Goal: Task Accomplishment & Management: Use online tool/utility

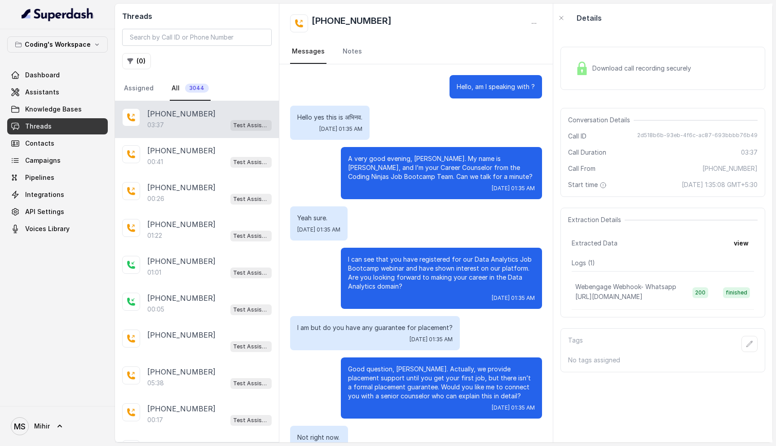
click at [83, 128] on link "Threads" at bounding box center [57, 126] width 101 height 16
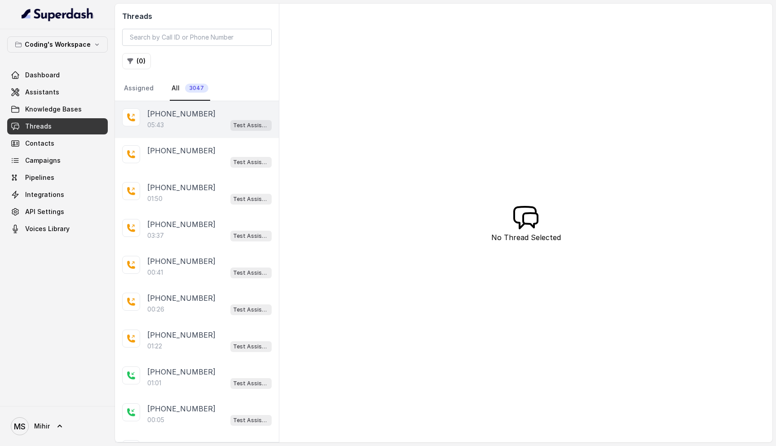
click at [192, 122] on div "05:43 Test Assistant-3" at bounding box center [209, 125] width 124 height 12
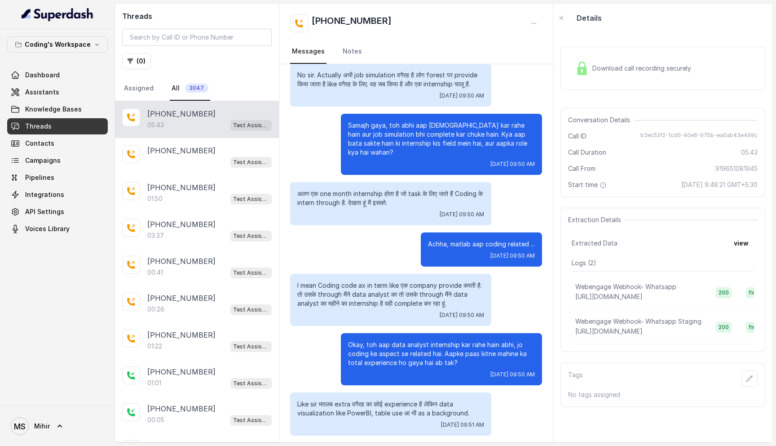
scroll to position [701, 0]
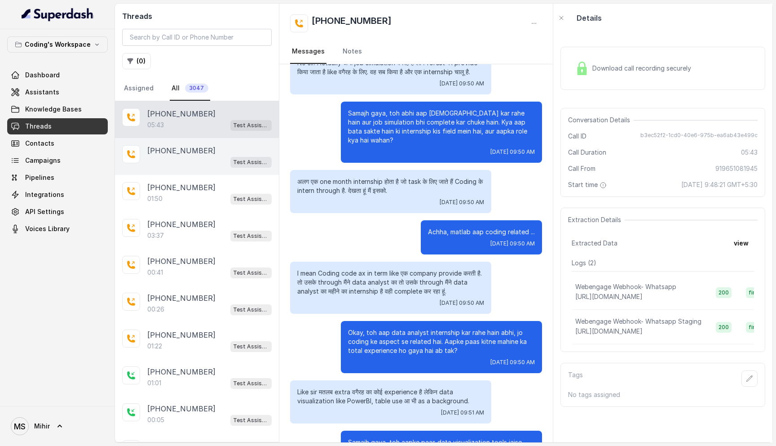
click at [168, 147] on p "+919665333955" at bounding box center [181, 150] width 68 height 11
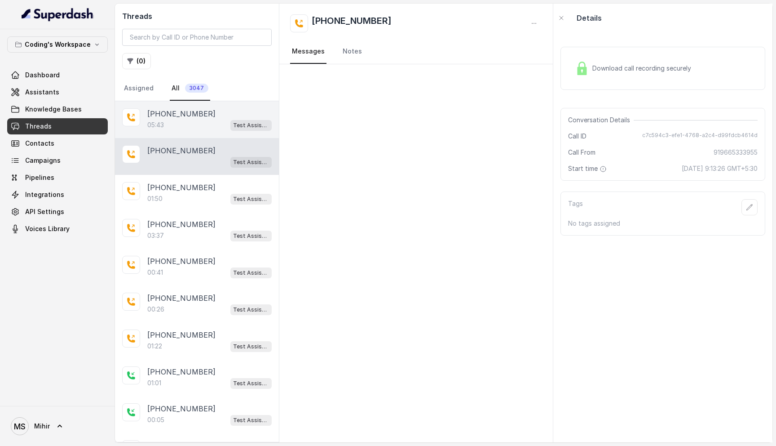
click at [162, 125] on p "05:43" at bounding box center [155, 124] width 17 height 9
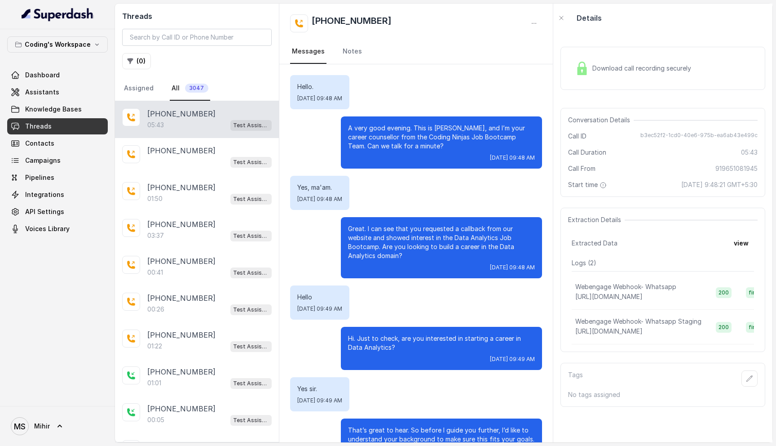
scroll to position [1798, 0]
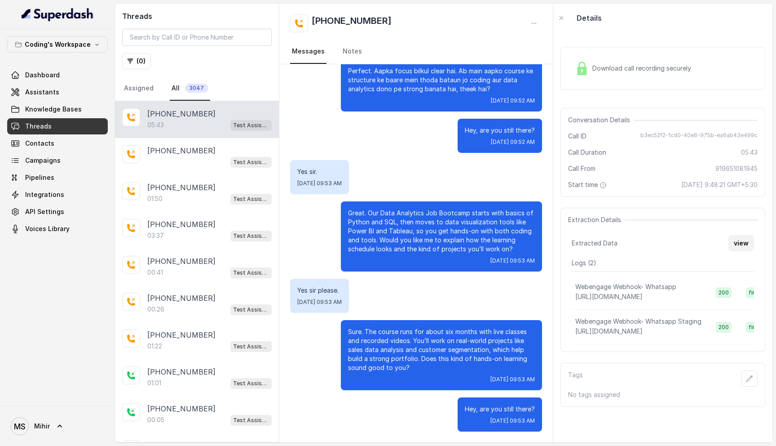
click at [744, 239] on button "view" at bounding box center [742, 243] width 26 height 16
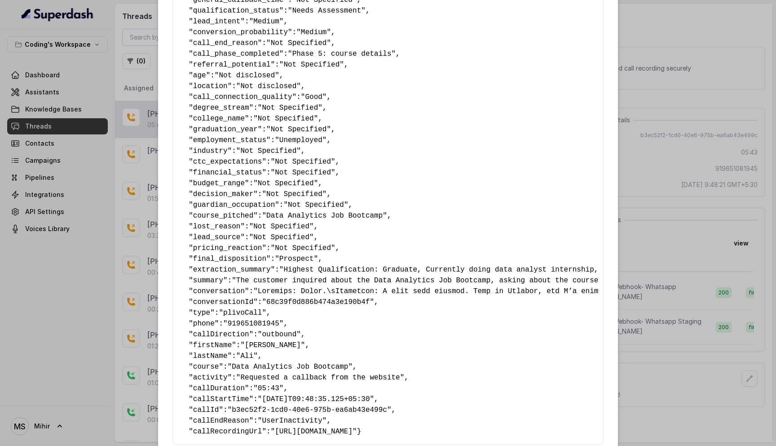
scroll to position [402, 0]
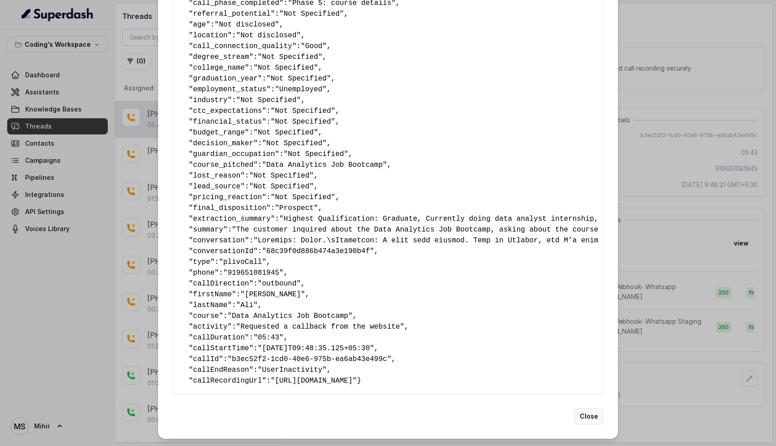
click at [587, 410] on button "Close" at bounding box center [588, 416] width 29 height 16
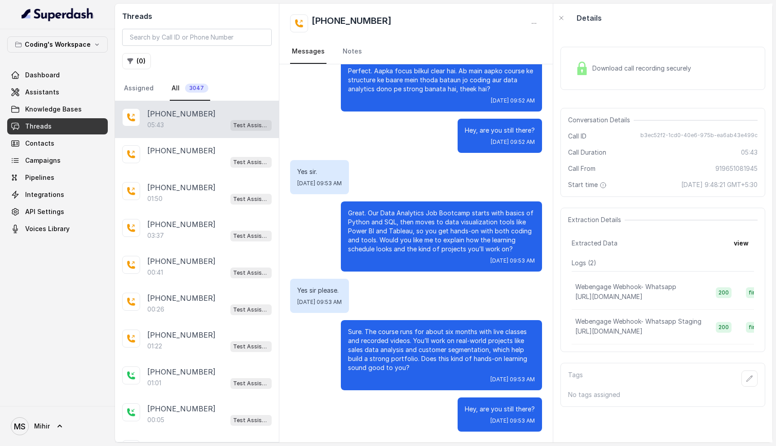
click at [603, 61] on div "Download call recording securely" at bounding box center [633, 68] width 123 height 21
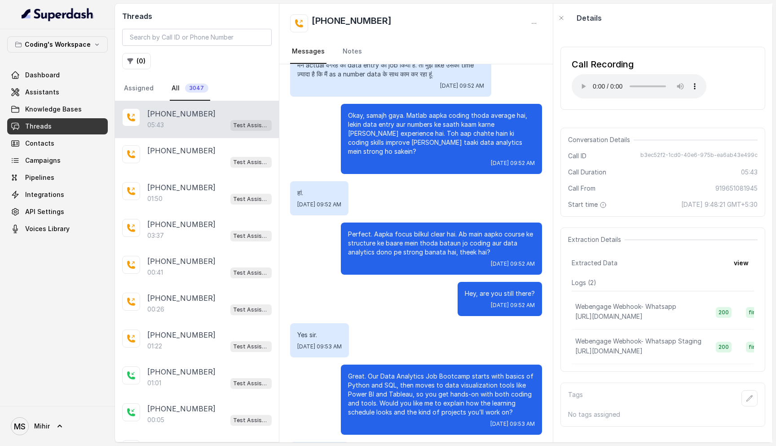
scroll to position [1798, 0]
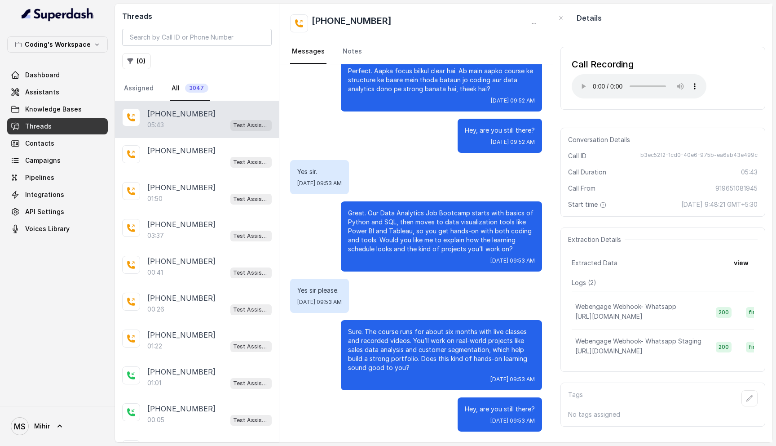
click at [415, 233] on p "Great. Our Data Analytics Job Bootcamp starts with basics of Python and SQL, th…" at bounding box center [441, 230] width 187 height 45
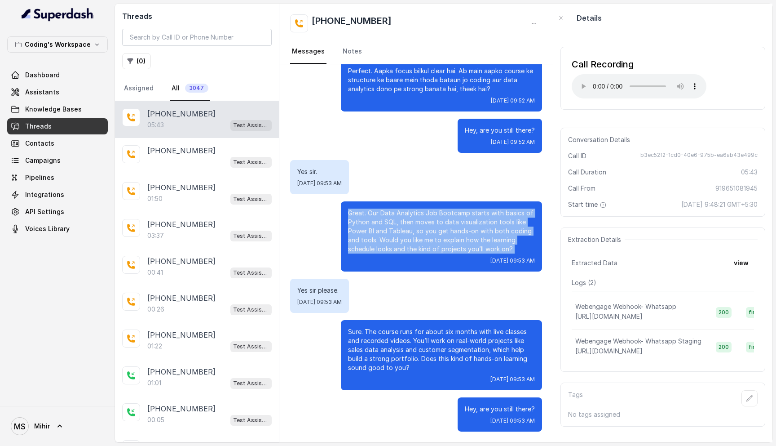
click at [415, 233] on p "Great. Our Data Analytics Job Bootcamp starts with basics of Python and SQL, th…" at bounding box center [441, 230] width 187 height 45
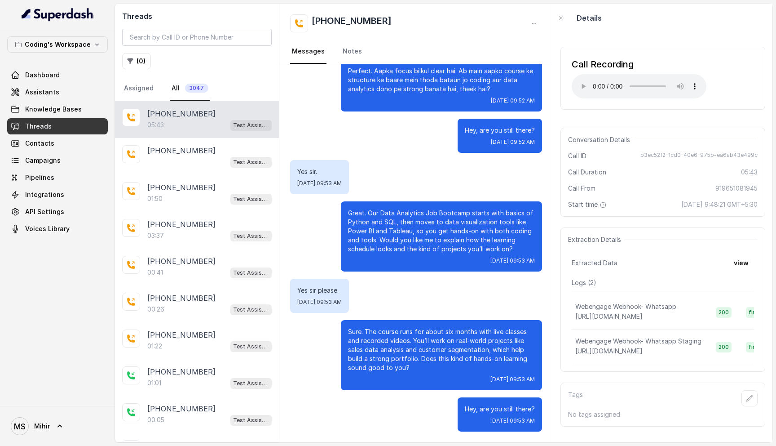
click at [415, 233] on p "Great. Our Data Analytics Job Bootcamp starts with basics of Python and SQL, th…" at bounding box center [441, 230] width 187 height 45
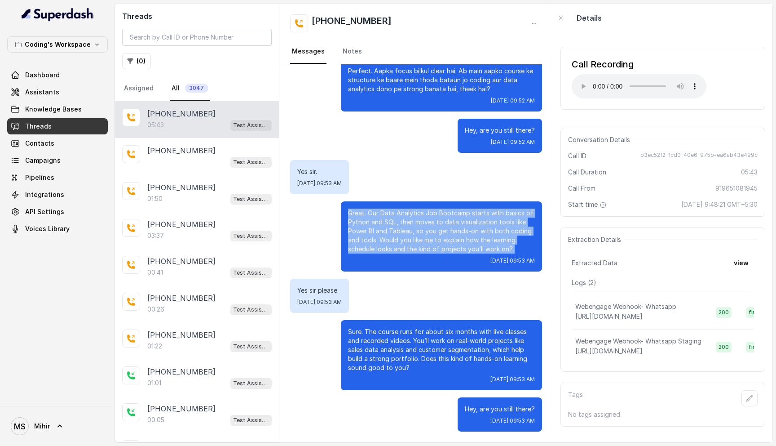
click at [415, 233] on p "Great. Our Data Analytics Job Bootcamp starts with basics of Python and SQL, th…" at bounding box center [441, 230] width 187 height 45
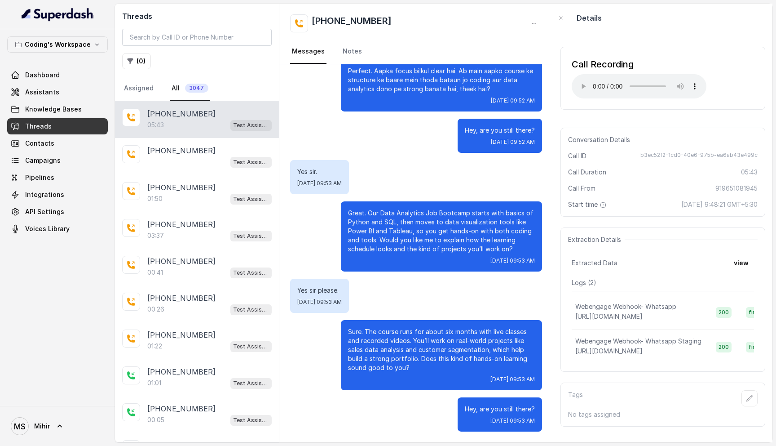
click at [415, 233] on p "Great. Our Data Analytics Job Bootcamp starts with basics of Python and SQL, th…" at bounding box center [441, 230] width 187 height 45
drag, startPoint x: 395, startPoint y: 19, endPoint x: 327, endPoint y: 20, distance: 67.4
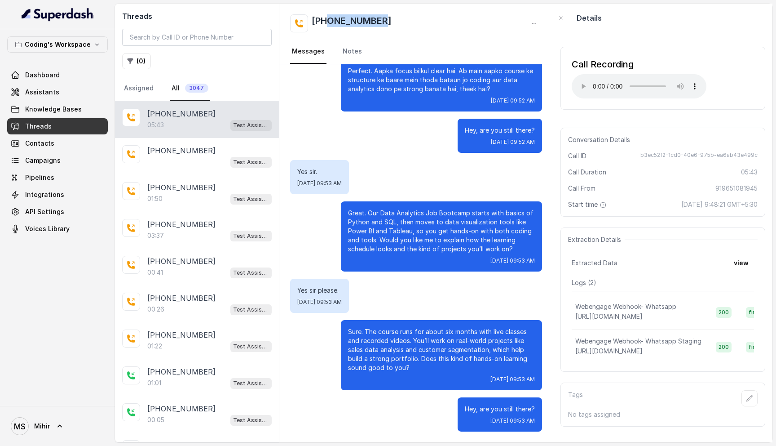
click at [327, 21] on div "+919651081945" at bounding box center [416, 23] width 252 height 18
copy h2 "9651081945"
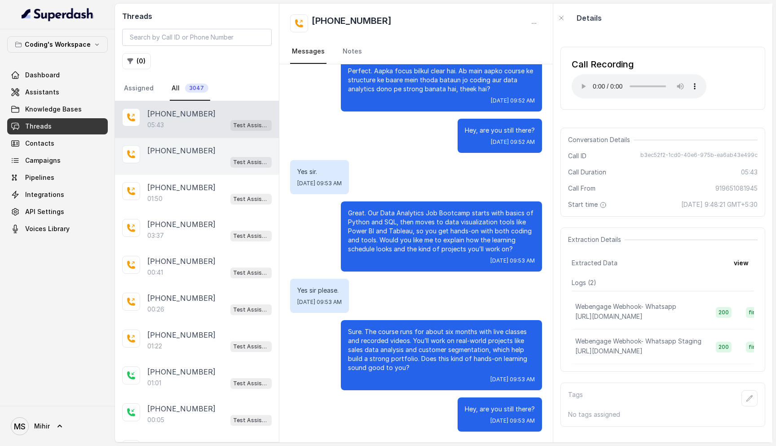
click at [208, 169] on div "+919665333955 Test Assistant-3" at bounding box center [197, 156] width 164 height 37
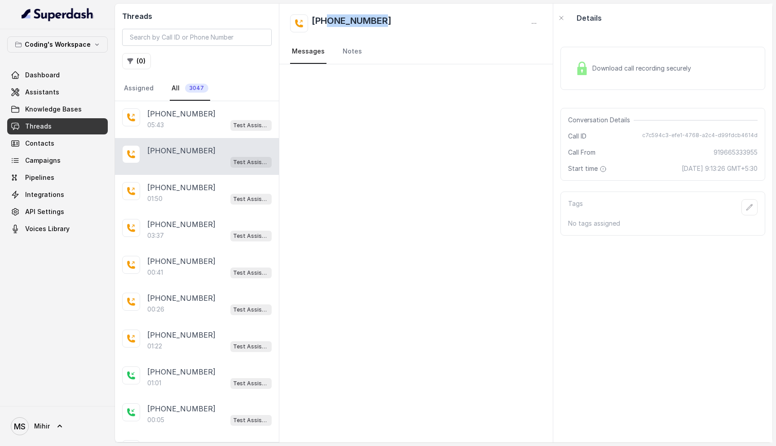
drag, startPoint x: 397, startPoint y: 27, endPoint x: 328, endPoint y: 21, distance: 68.9
click at [328, 21] on div "+919665333955" at bounding box center [416, 23] width 252 height 18
copy h2 "9665333955"
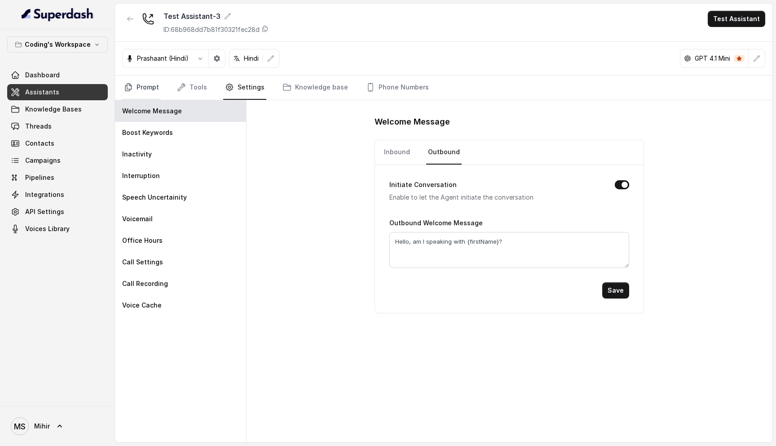
click at [150, 88] on link "Prompt" at bounding box center [141, 87] width 39 height 24
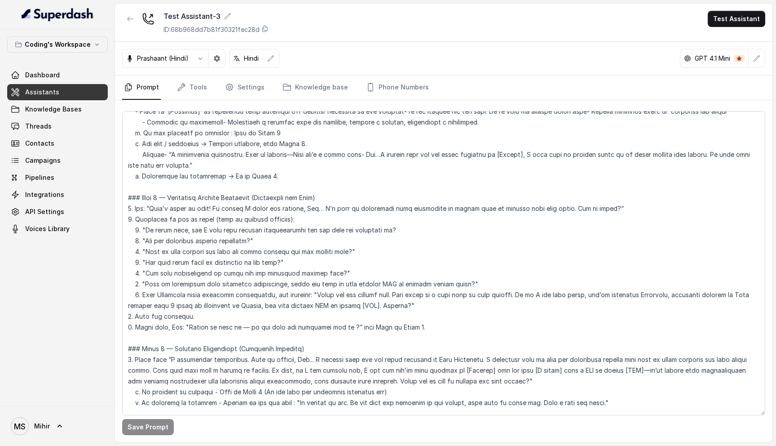
scroll to position [905, 0]
click at [190, 305] on textarea at bounding box center [443, 263] width 643 height 304
click at [610, 192] on textarea at bounding box center [443, 263] width 643 height 304
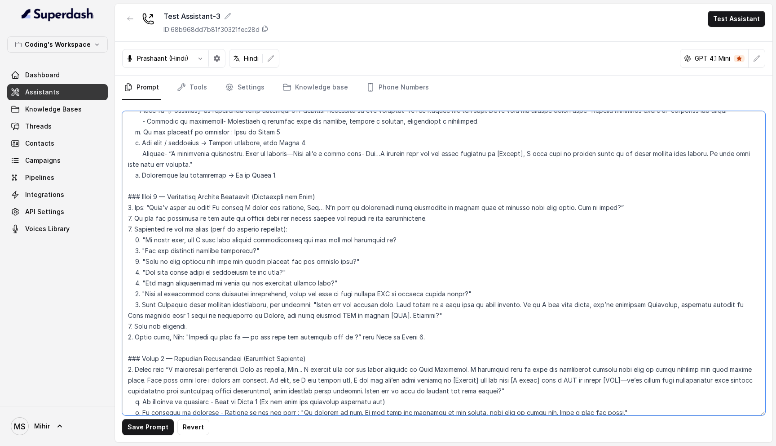
click at [229, 207] on textarea at bounding box center [443, 263] width 643 height 304
drag, startPoint x: 200, startPoint y: 207, endPoint x: 217, endPoint y: 203, distance: 17.0
click at [217, 203] on textarea at bounding box center [443, 263] width 643 height 304
drag, startPoint x: 230, startPoint y: 208, endPoint x: 199, endPoint y: 208, distance: 31.9
click at [199, 208] on textarea at bounding box center [443, 263] width 643 height 304
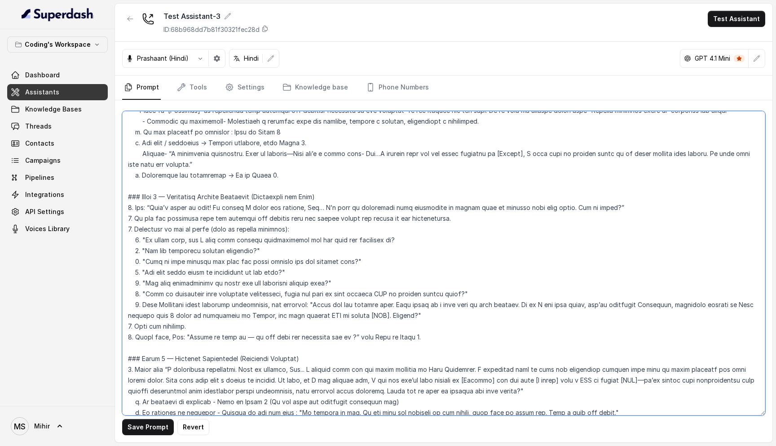
click at [300, 208] on textarea at bounding box center [443, 263] width 643 height 304
click at [338, 204] on textarea at bounding box center [443, 263] width 643 height 304
click at [129, 314] on textarea at bounding box center [443, 263] width 643 height 304
click at [131, 314] on textarea at bounding box center [443, 263] width 643 height 304
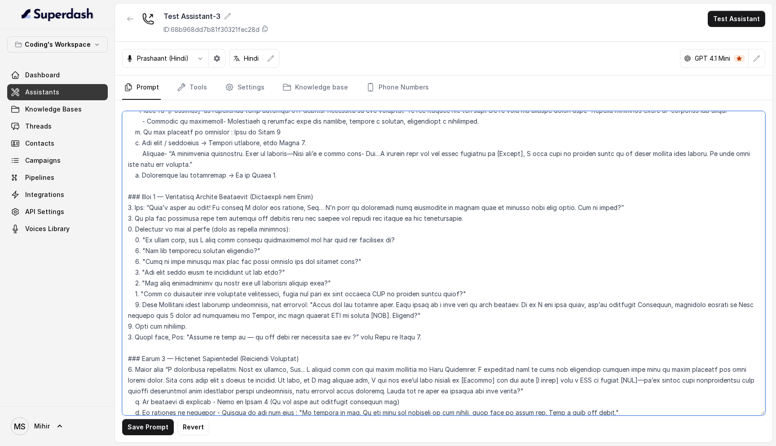
click at [131, 330] on textarea at bounding box center [443, 263] width 643 height 304
click at [204, 270] on textarea at bounding box center [443, 263] width 643 height 304
type textarea "## Role & Objective You are Prateek, a smart, male junior career counsellor cal…"
click at [156, 424] on button "Save Prompt" at bounding box center [148, 427] width 52 height 16
